Goal: Task Accomplishment & Management: Manage account settings

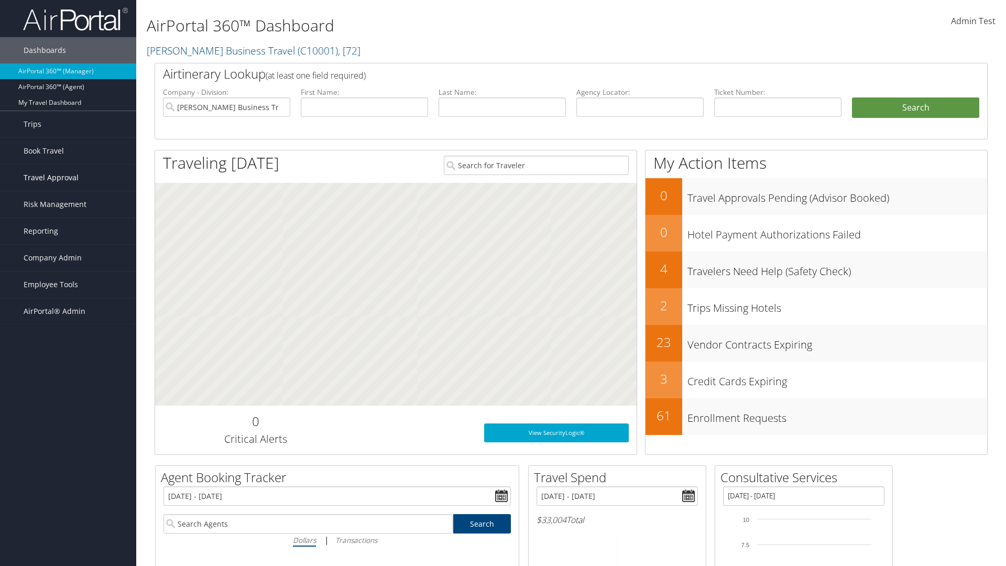
click at [68, 178] on span "Travel Approval" at bounding box center [51, 177] width 55 height 26
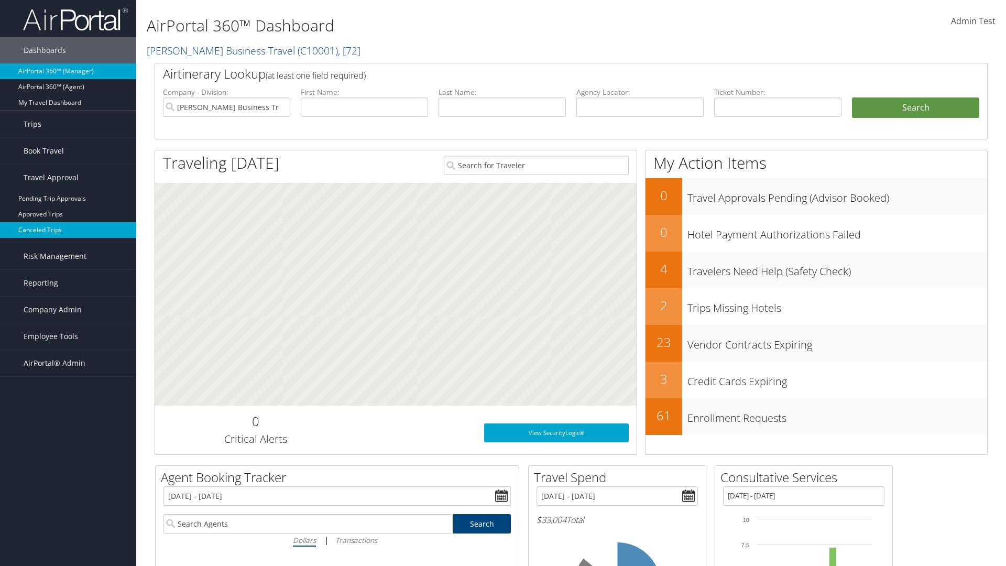
click at [68, 230] on link "Canceled Trips" at bounding box center [68, 230] width 136 height 16
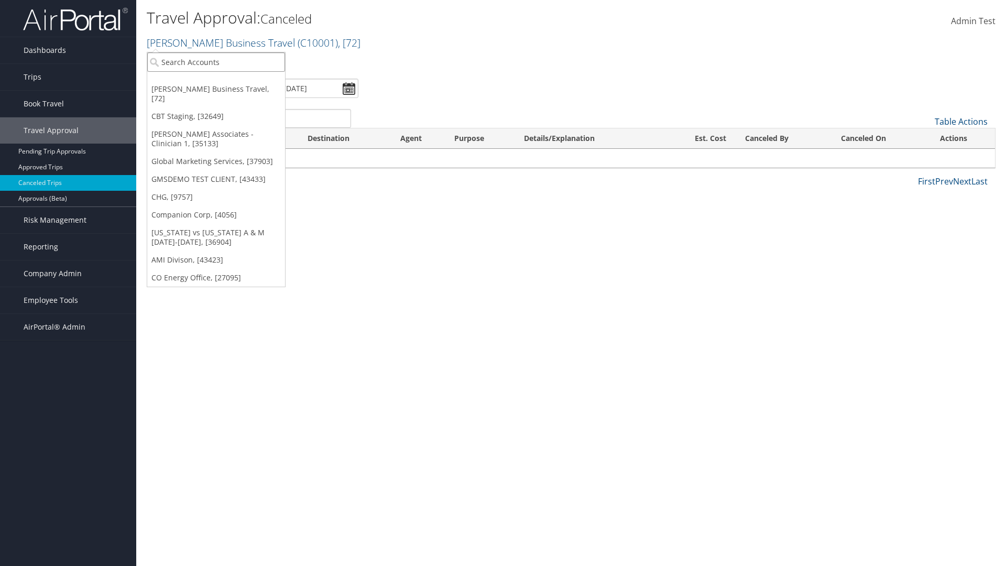
click at [216, 62] on input "search" at bounding box center [216, 61] width 138 height 19
type input "[PERSON_NAME] Business Travel"
click at [230, 81] on div "Christopherson Business Travel (C10001), [72]" at bounding box center [230, 80] width 179 height 9
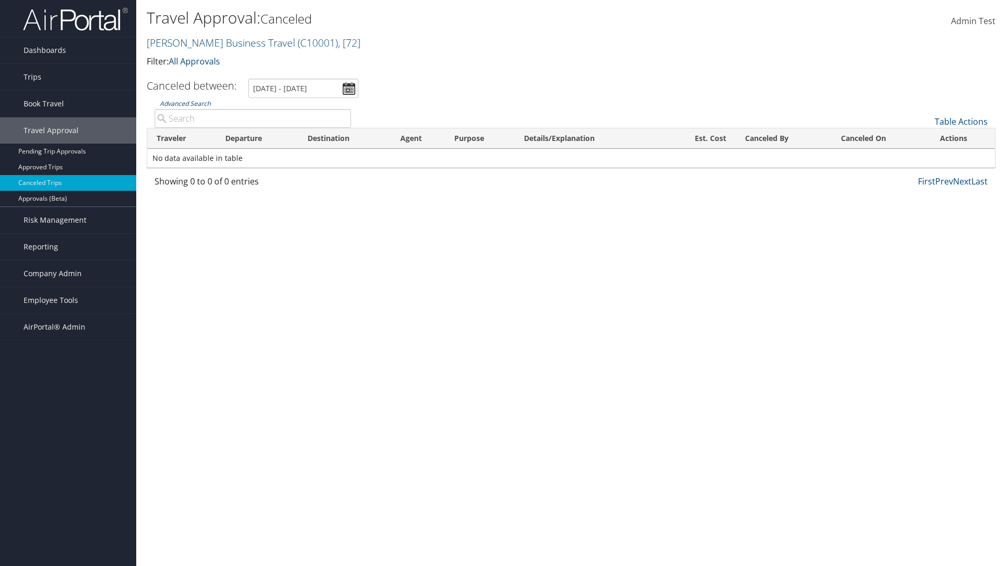
click at [252, 118] on input "Advanced Search" at bounding box center [252, 118] width 196 height 19
type input "Michael Cameron"
